Goal: Find specific page/section: Find specific page/section

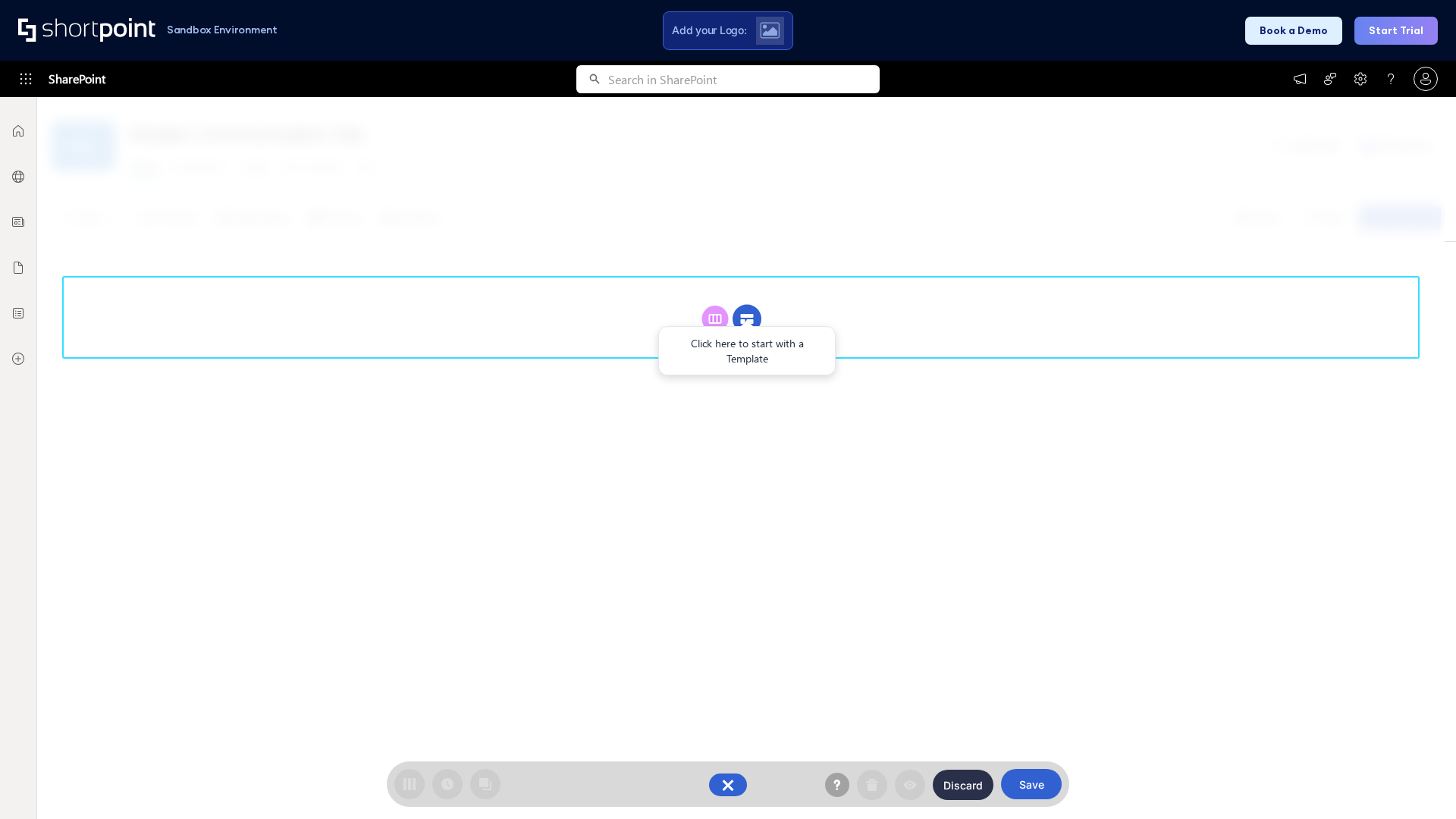
click at [747, 319] on circle at bounding box center [747, 319] width 28 height 28
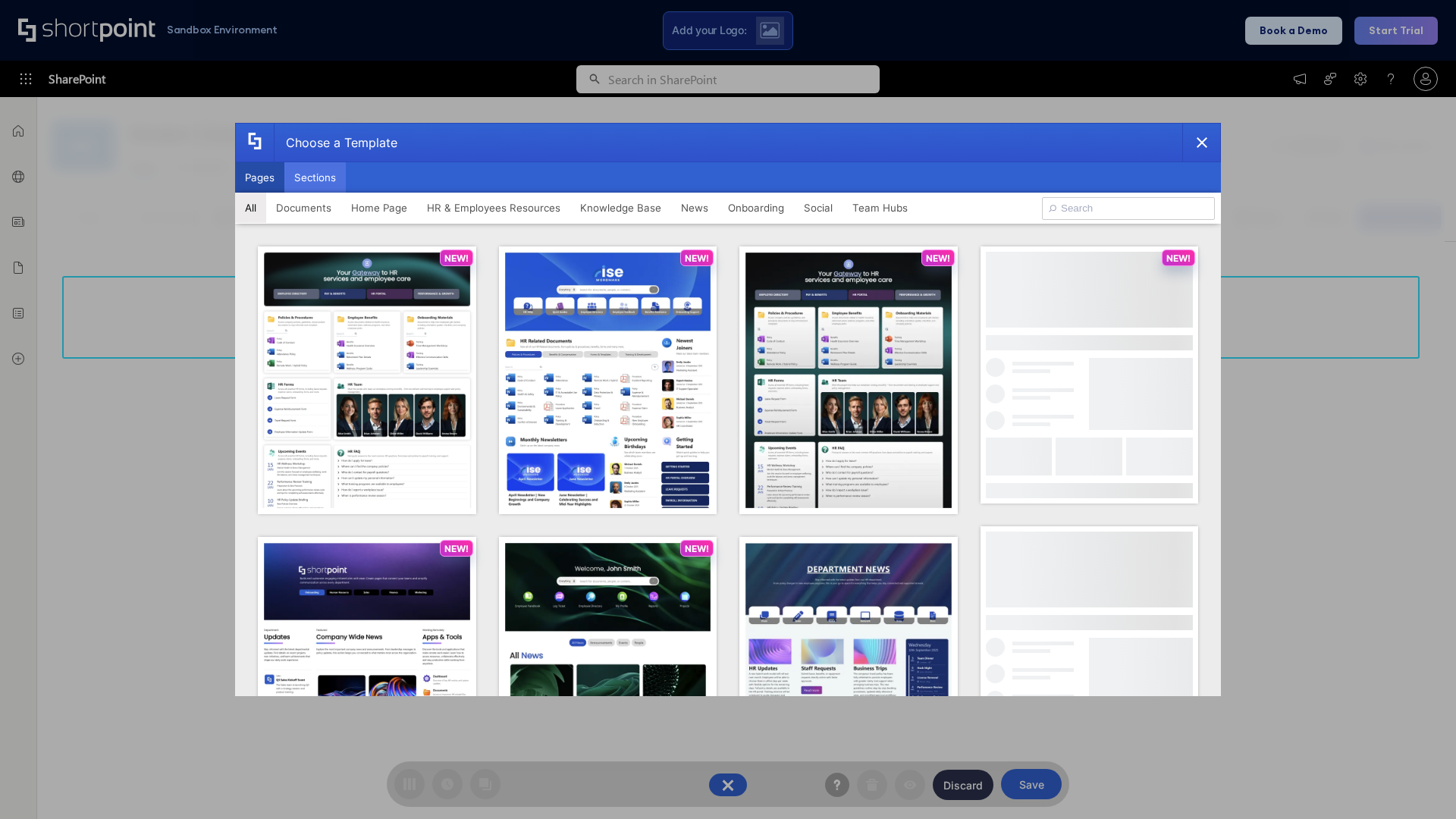
click at [315, 177] on button "Sections" at bounding box center [314, 177] width 61 height 30
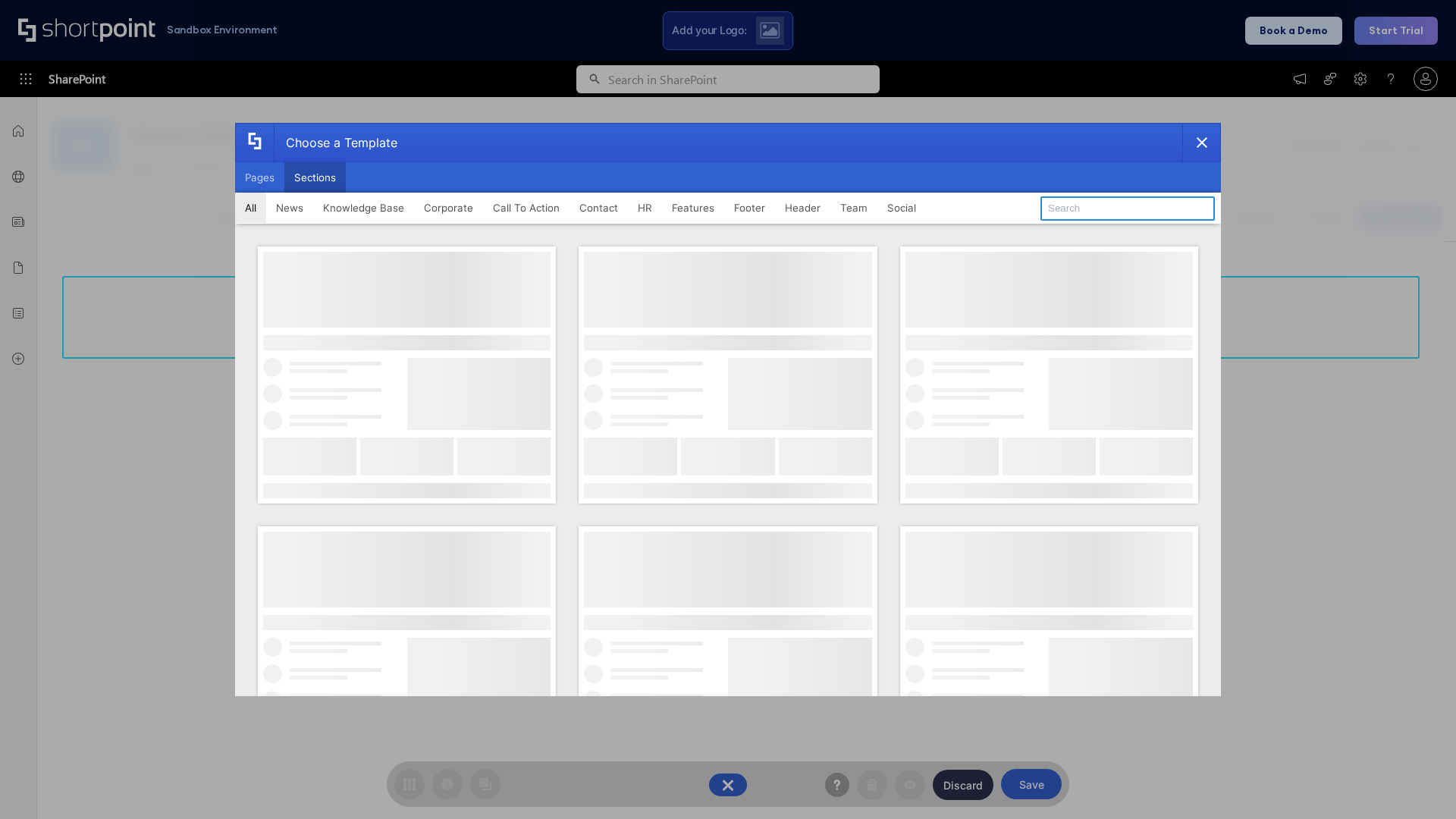
type input "Resources"
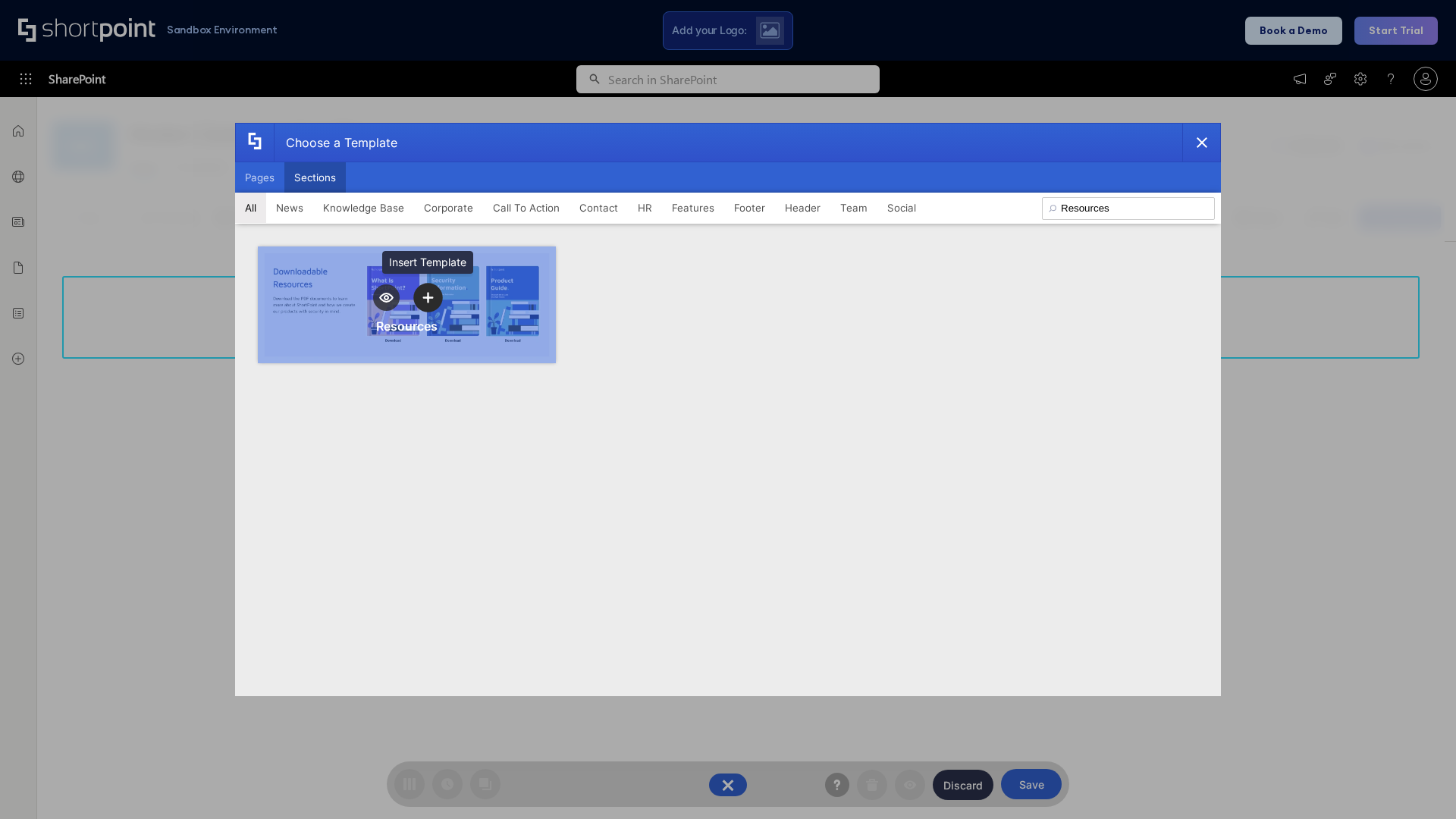
click at [428, 297] on icon "template selector" at bounding box center [428, 297] width 11 height 11
